Goal: Task Accomplishment & Management: Manage account settings

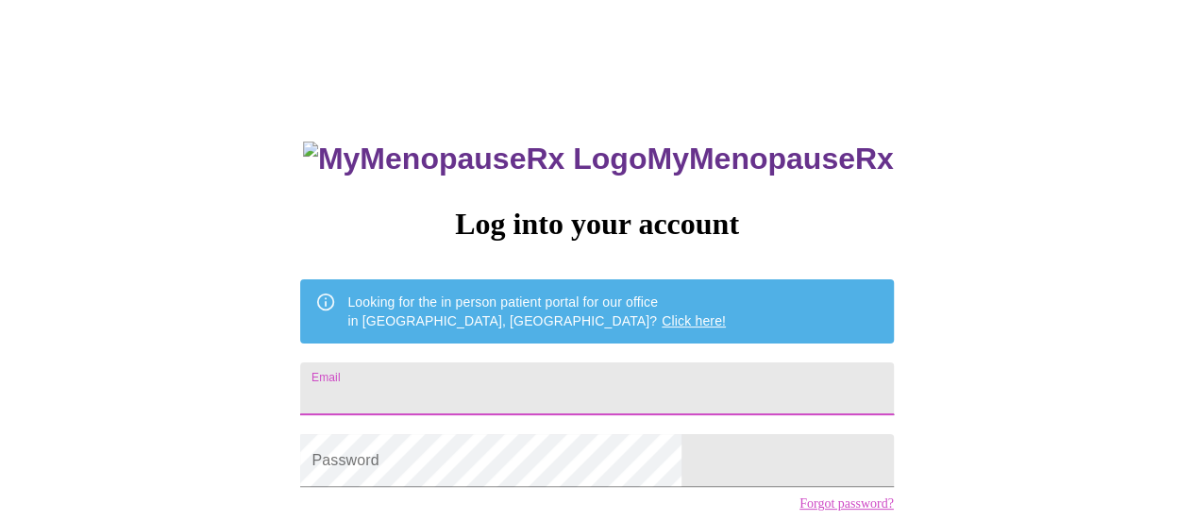
click at [445, 382] on input "Email" at bounding box center [596, 388] width 593 height 53
type input "[EMAIL_ADDRESS][DOMAIN_NAME]"
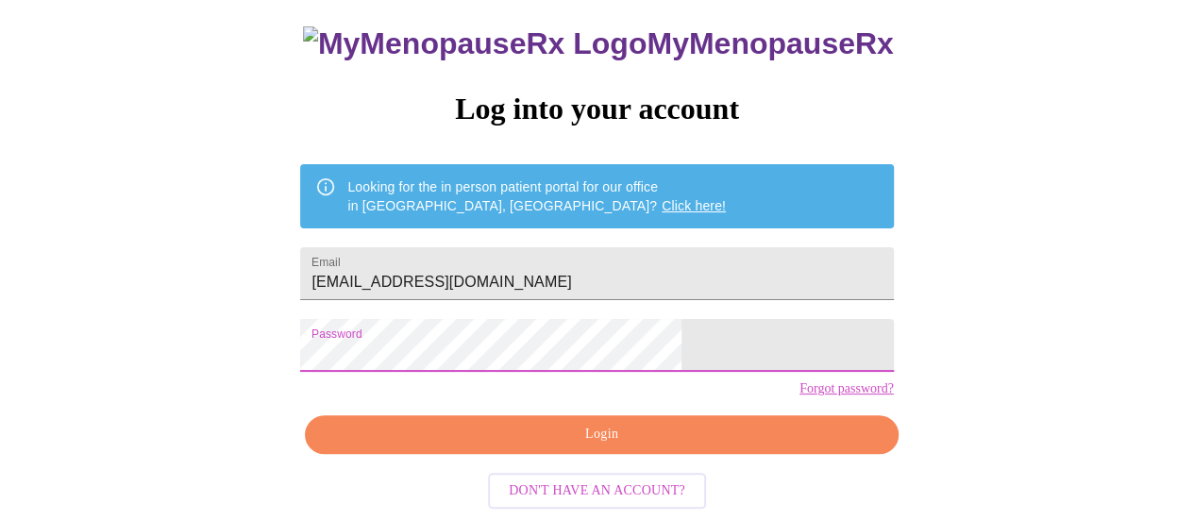
scroll to position [144, 0]
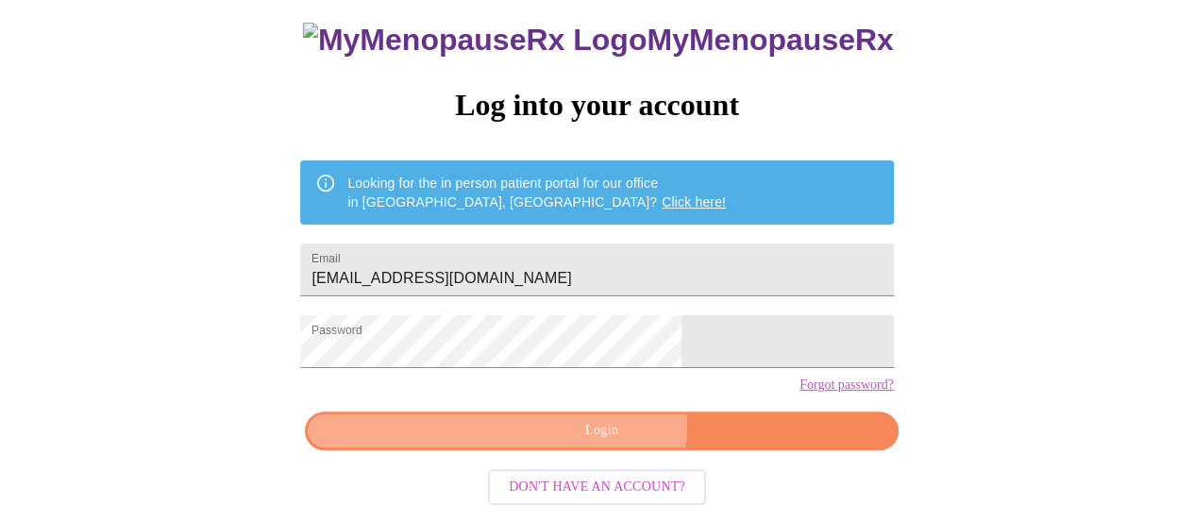
click at [593, 429] on span "Login" at bounding box center [601, 431] width 549 height 24
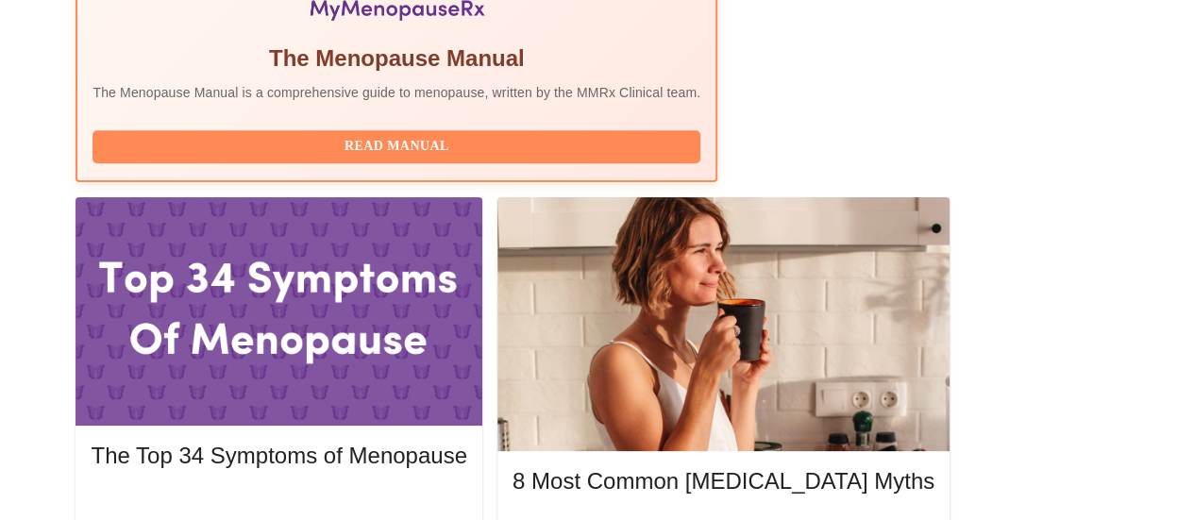
scroll to position [750, 0]
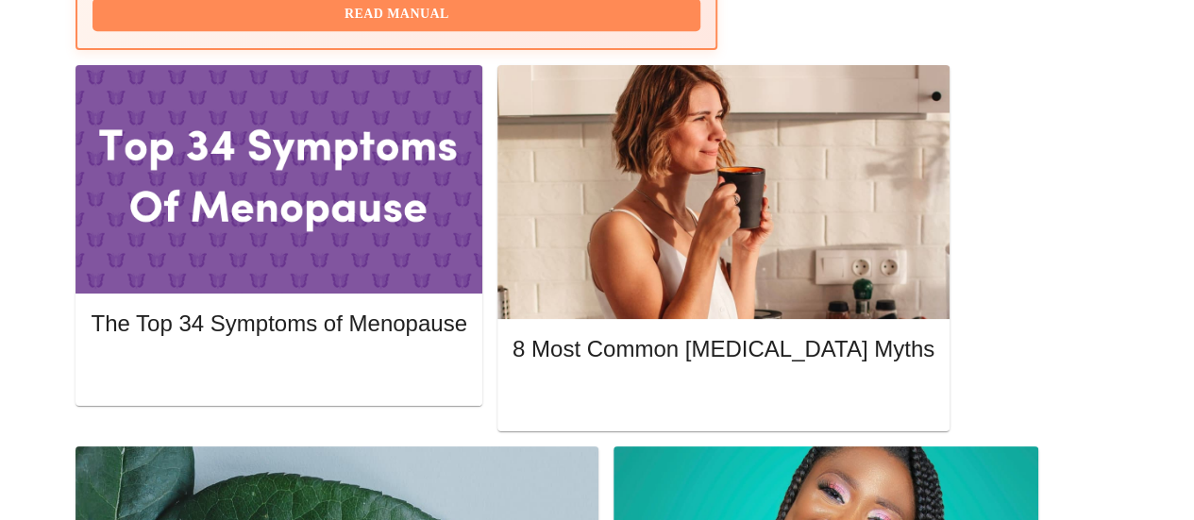
scroll to position [919, 0]
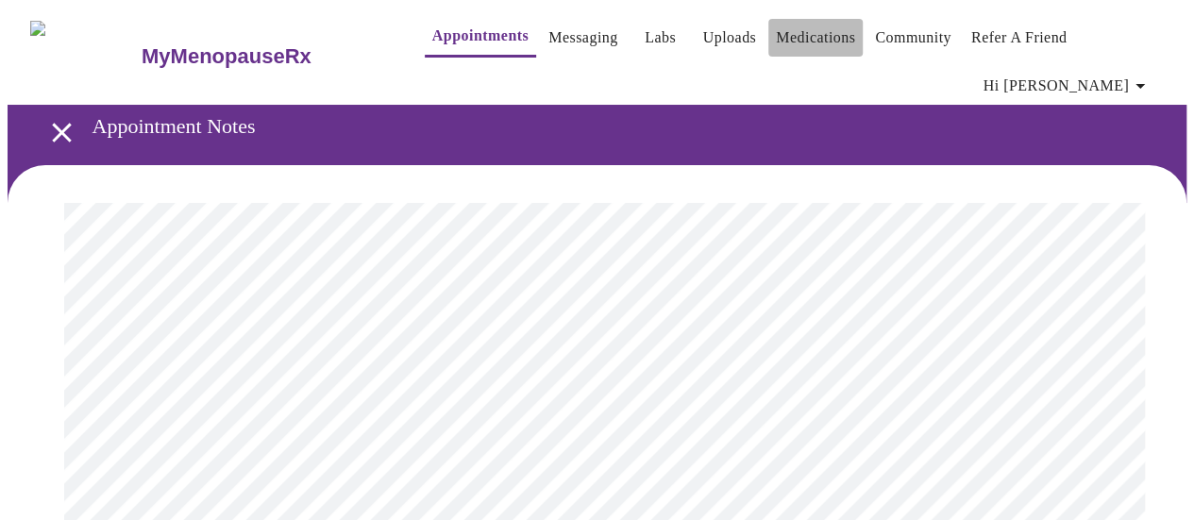
click at [789, 30] on link "Medications" at bounding box center [815, 38] width 79 height 26
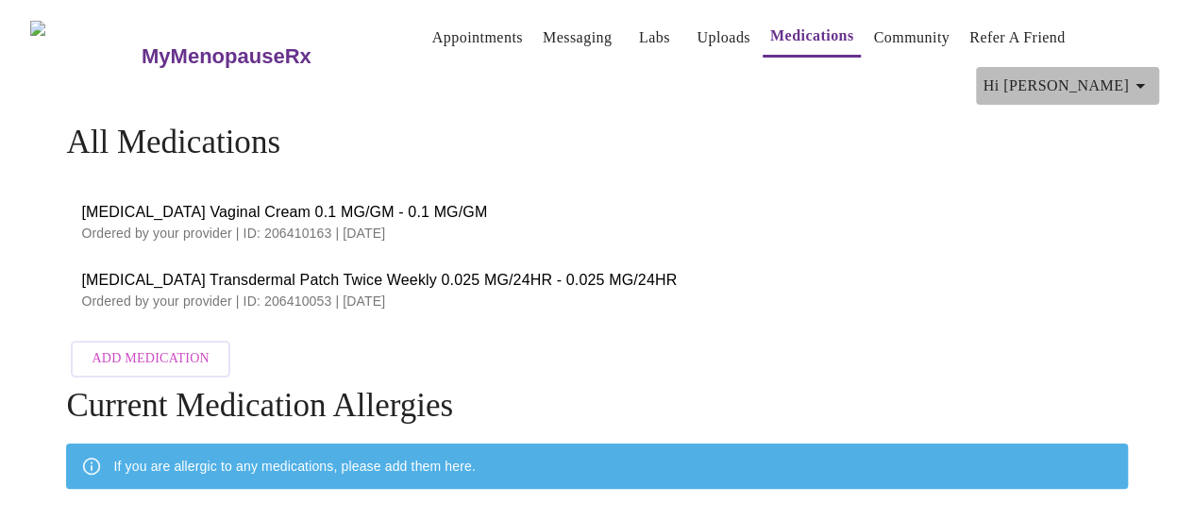
click at [1148, 80] on icon "button" at bounding box center [1140, 86] width 23 height 23
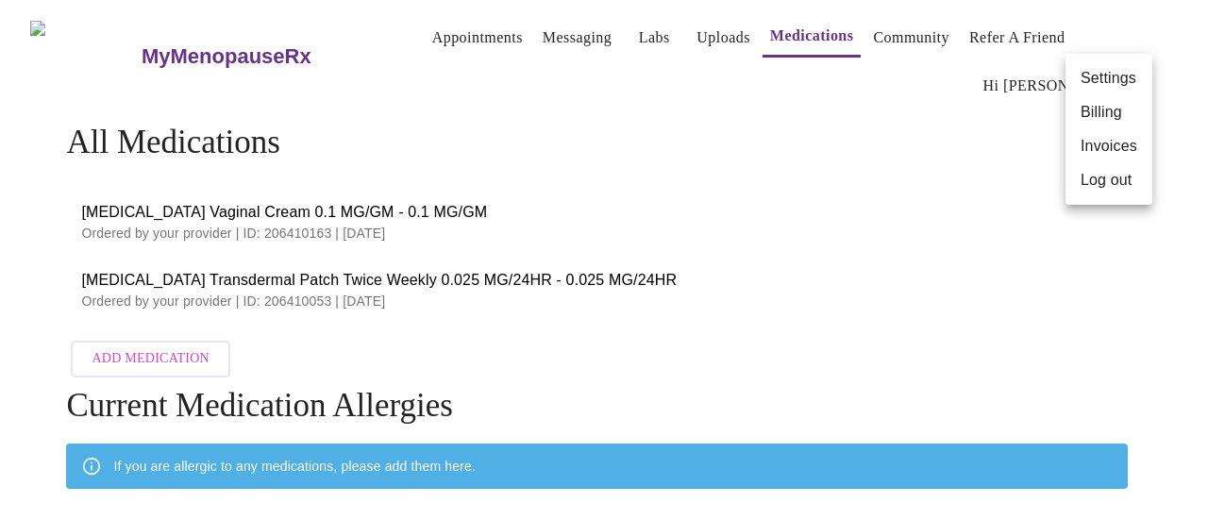
click at [430, 27] on div at bounding box center [604, 260] width 1208 height 520
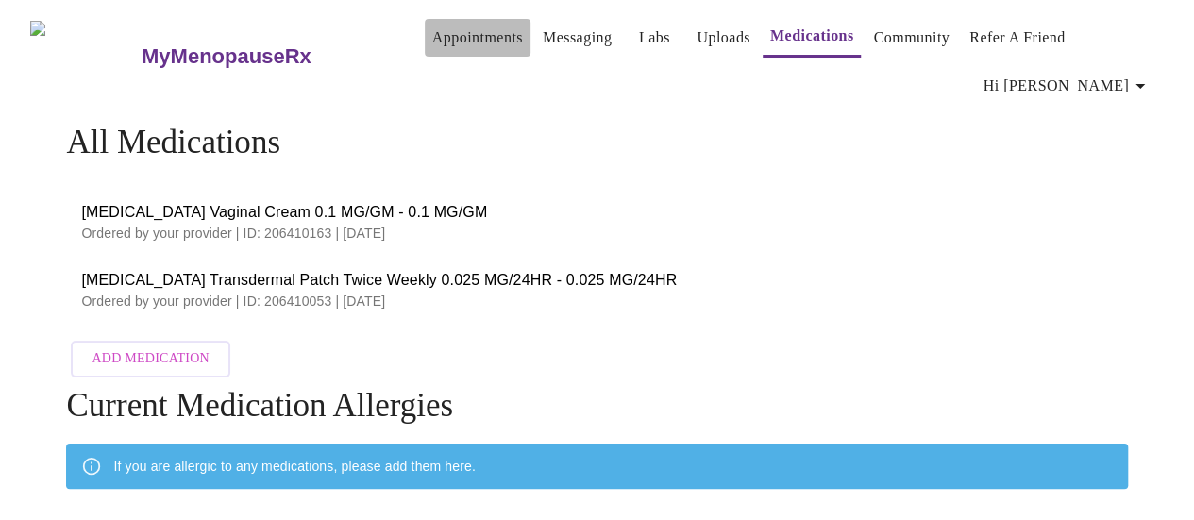
click at [432, 27] on link "Appointments" at bounding box center [477, 38] width 91 height 26
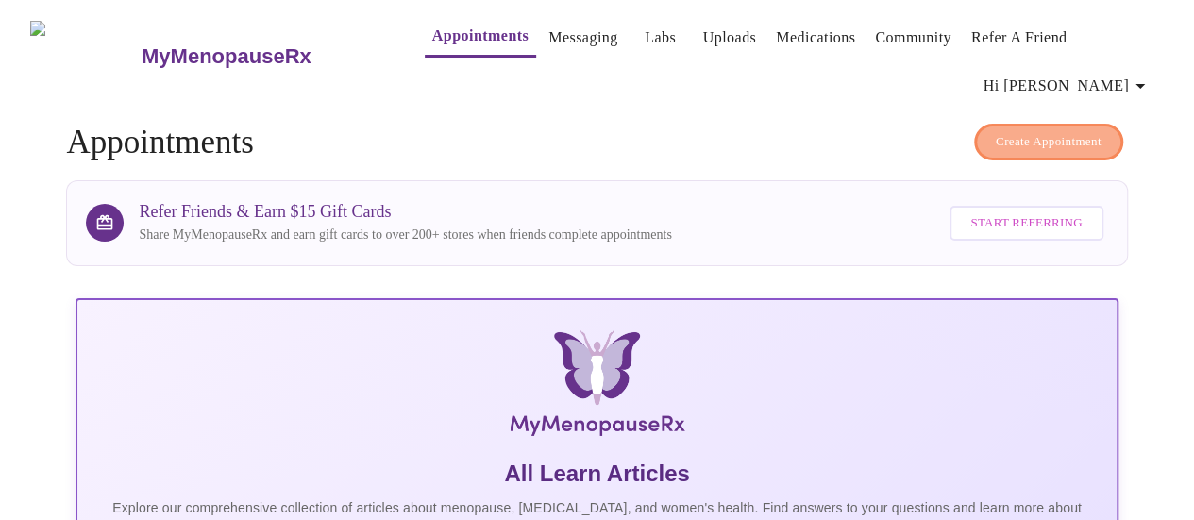
click at [1067, 131] on span "Create Appointment" at bounding box center [1049, 142] width 106 height 22
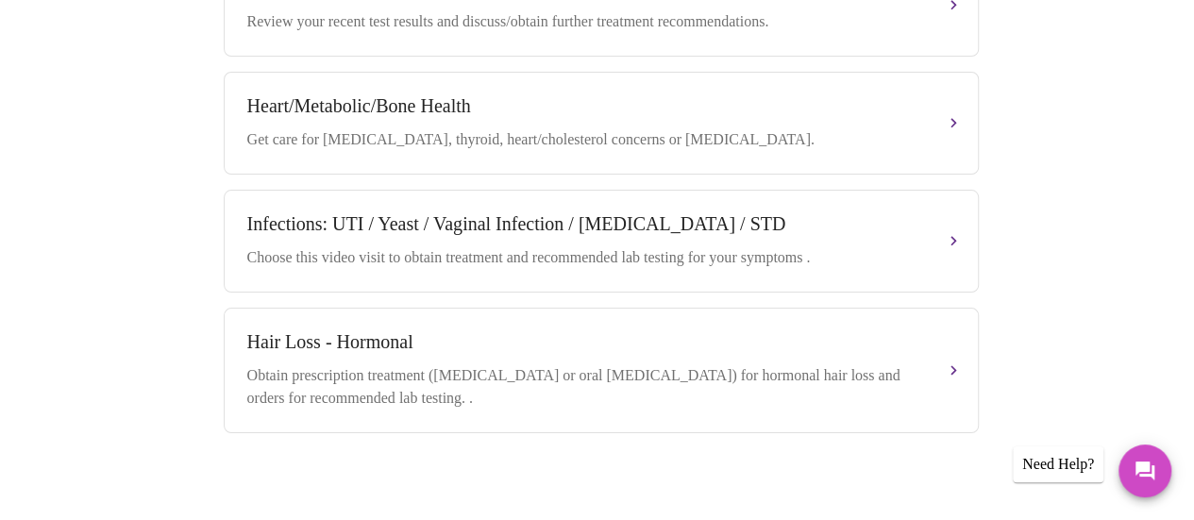
scroll to position [1100, 0]
